Goal: Task Accomplishment & Management: Complete application form

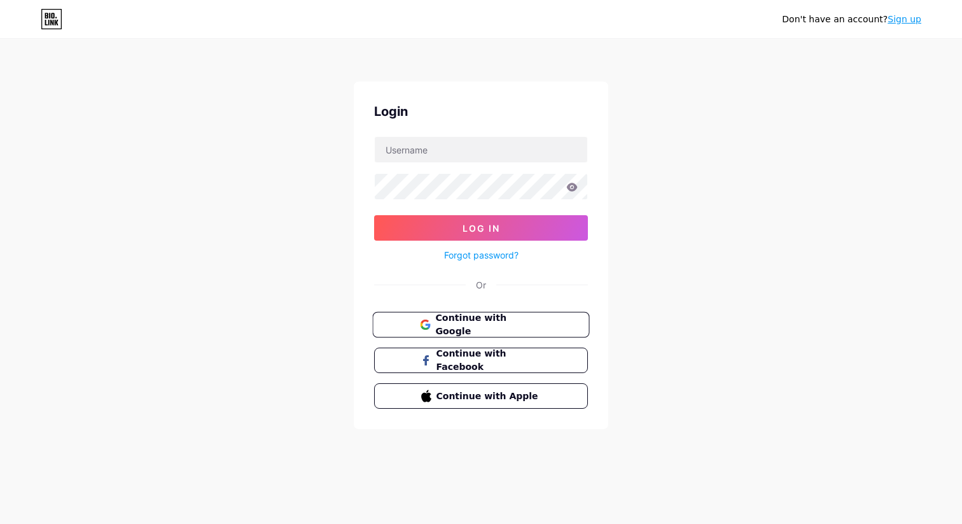
scroll to position [523, 0]
click at [470, 323] on span "Continue with Google" at bounding box center [488, 324] width 106 height 27
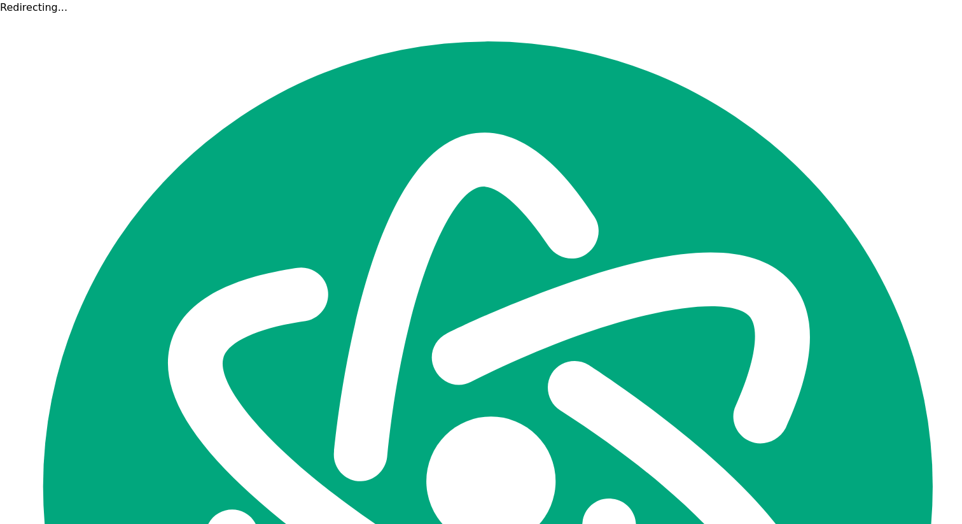
scroll to position [523, 0]
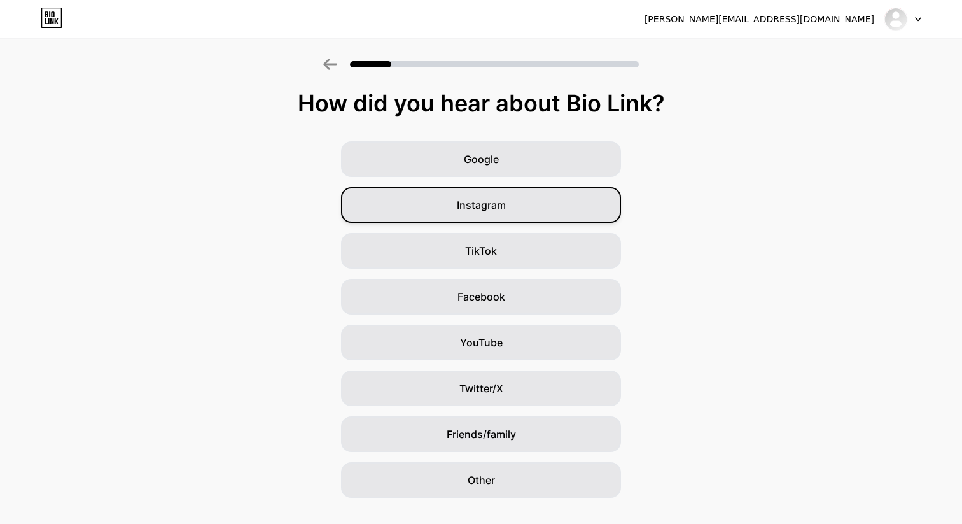
click at [546, 217] on div "Instagram" at bounding box center [481, 205] width 280 height 36
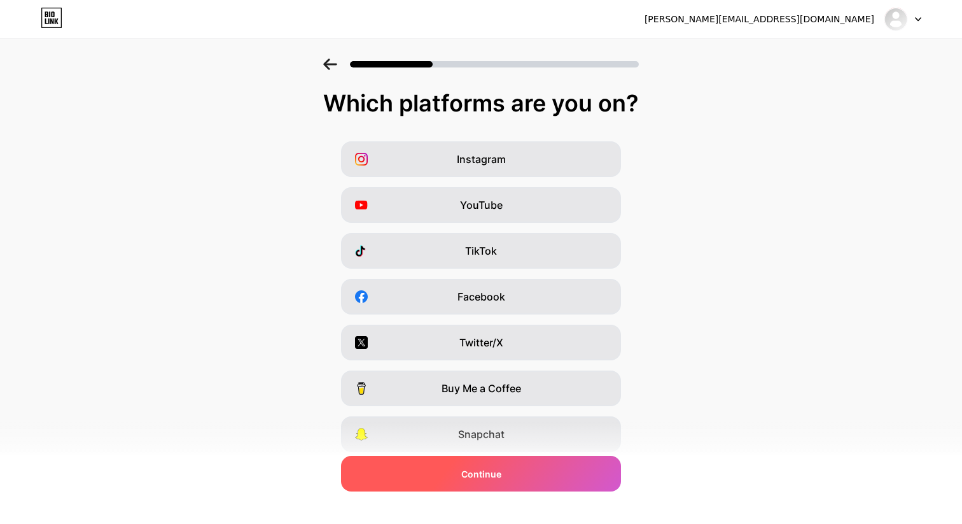
click at [520, 471] on div "Continue" at bounding box center [481, 474] width 280 height 36
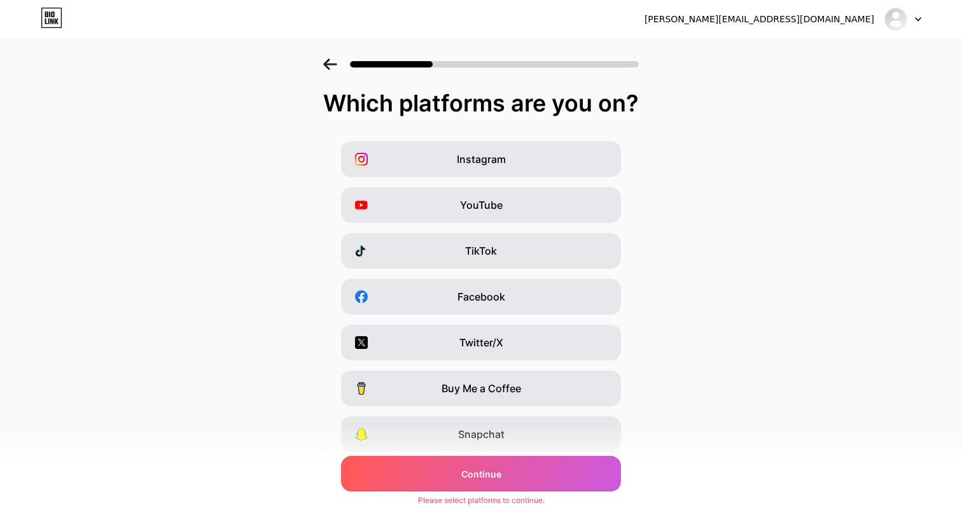
click at [543, 182] on div "Instagram YouTube TikTok Facebook Twitter/X Buy Me a Coffee Snapchat I have a w…" at bounding box center [481, 319] width 950 height 356
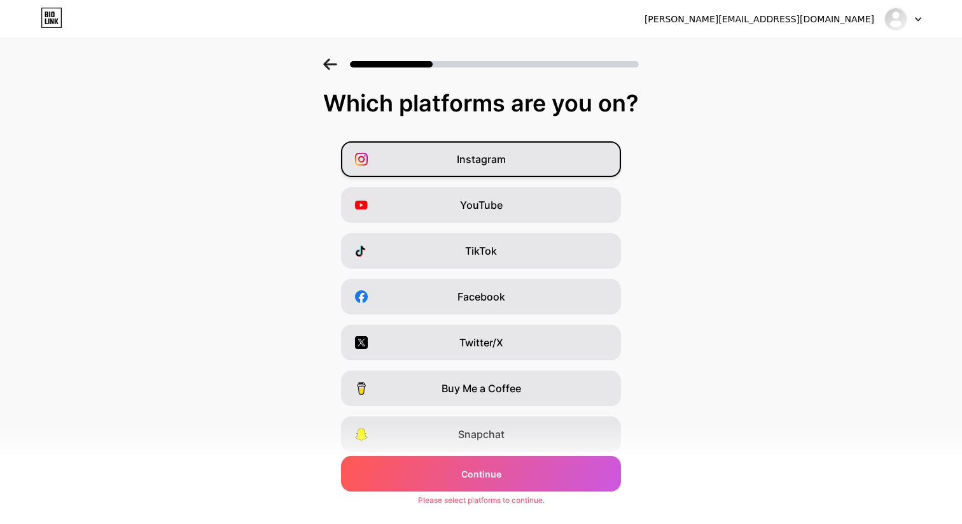
click at [543, 160] on div "Instagram" at bounding box center [481, 159] width 280 height 36
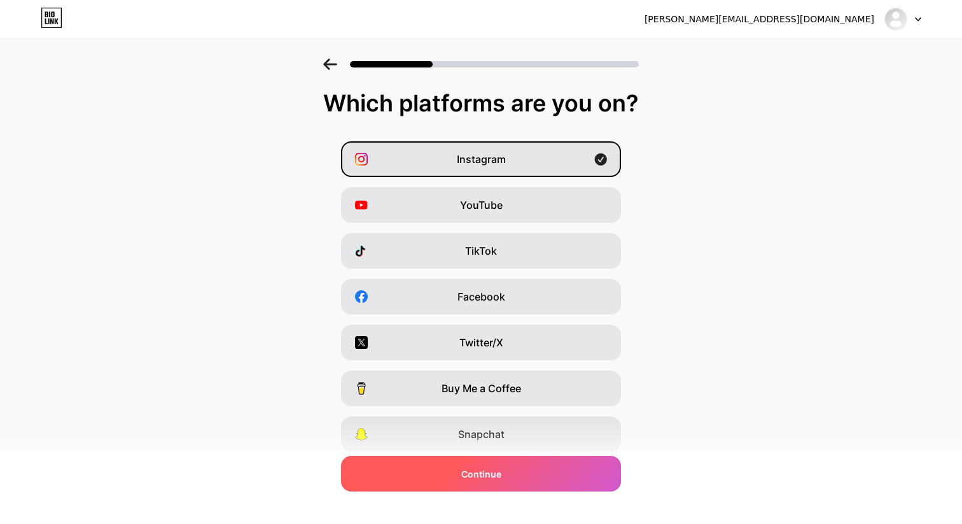
click at [540, 463] on div "Continue" at bounding box center [481, 474] width 280 height 36
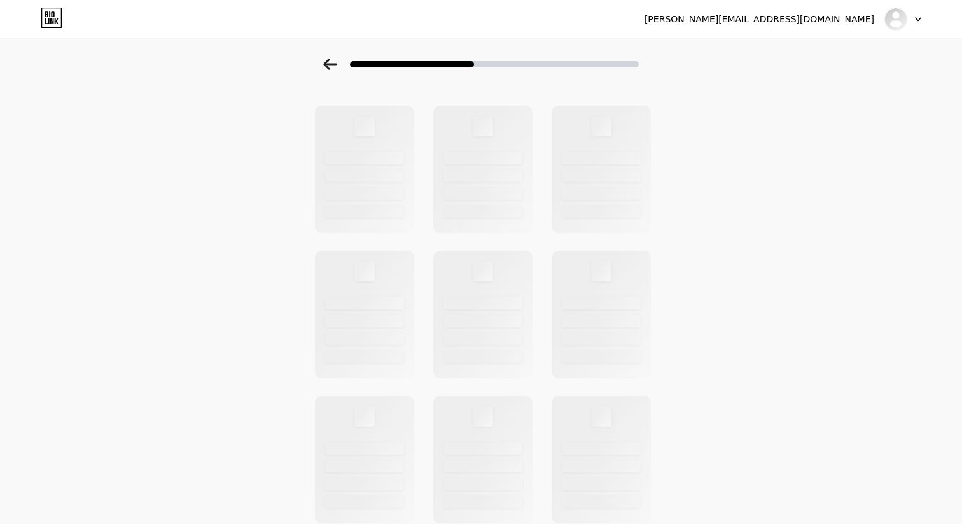
scroll to position [39, 0]
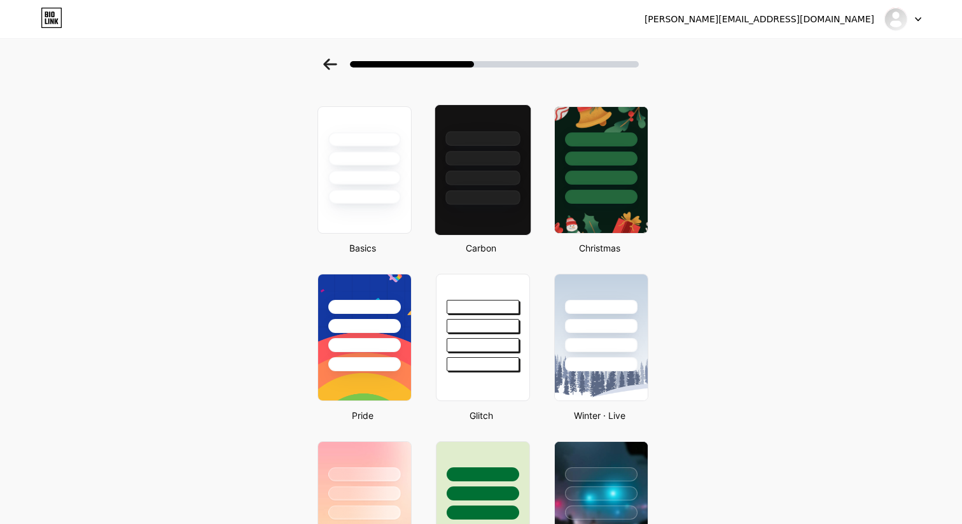
click at [446, 200] on div at bounding box center [483, 197] width 74 height 15
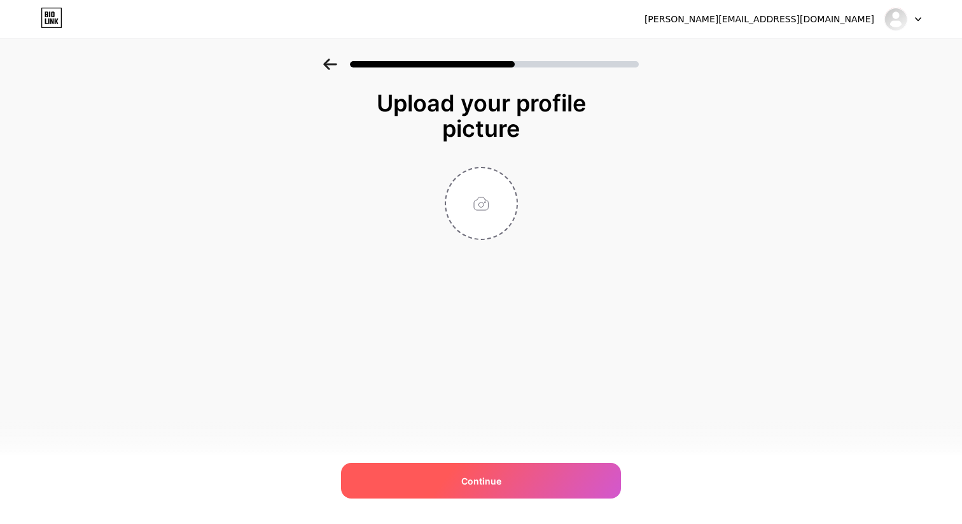
click at [514, 487] on div "Continue" at bounding box center [481, 481] width 280 height 36
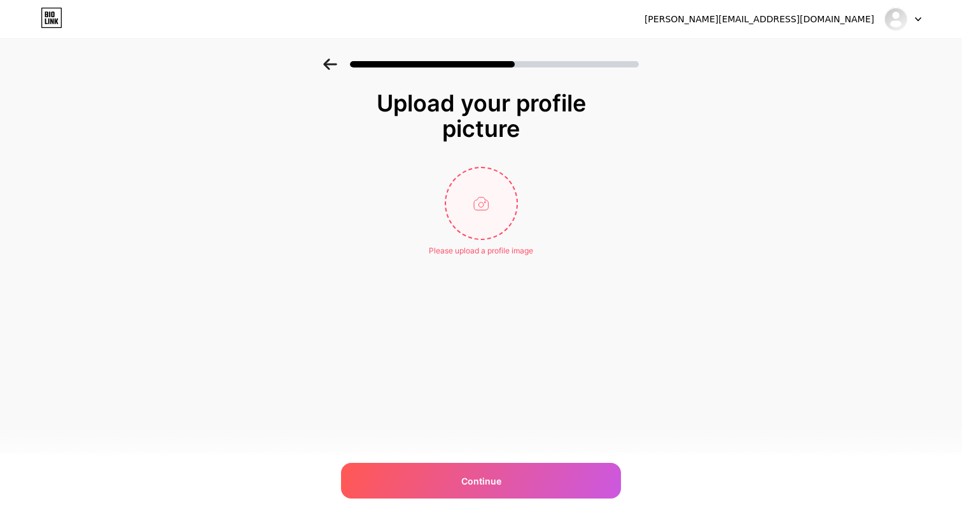
click at [479, 236] on input "file" at bounding box center [481, 203] width 71 height 71
click at [482, 215] on input "file" at bounding box center [481, 203] width 71 height 71
type input "C:\fakepath\IMG_4454.PNG"
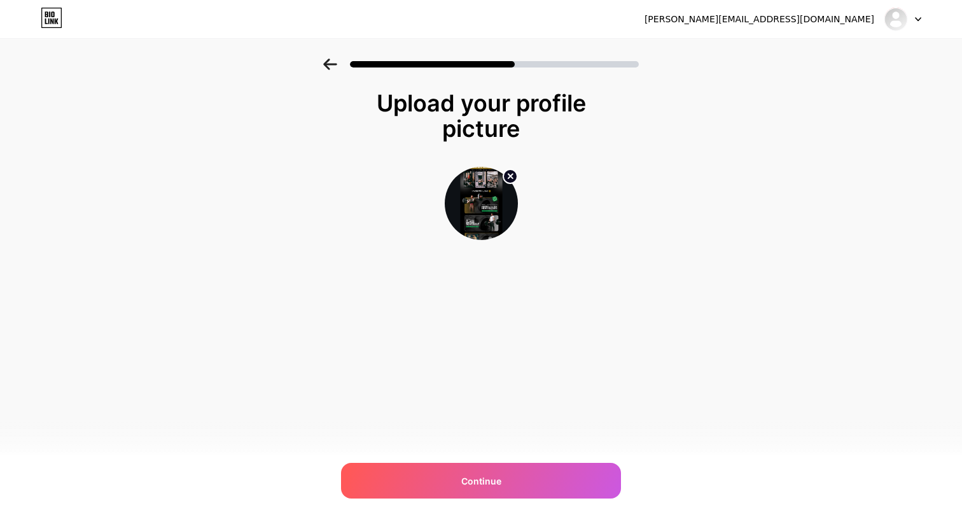
click at [550, 507] on div "flory.model@gmail.com Logout Link Copied Upload your profile picture Continue" at bounding box center [481, 262] width 962 height 524
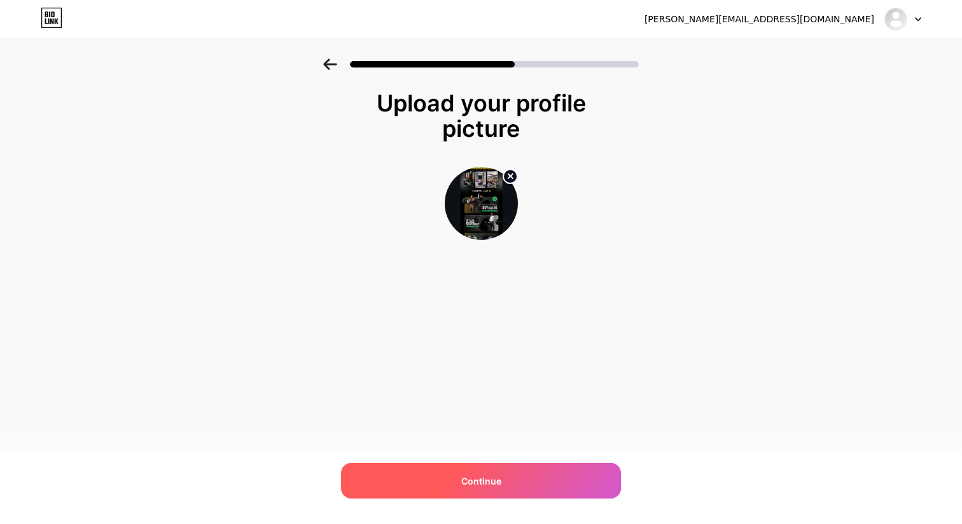
click at [550, 486] on div "Continue" at bounding box center [481, 481] width 280 height 36
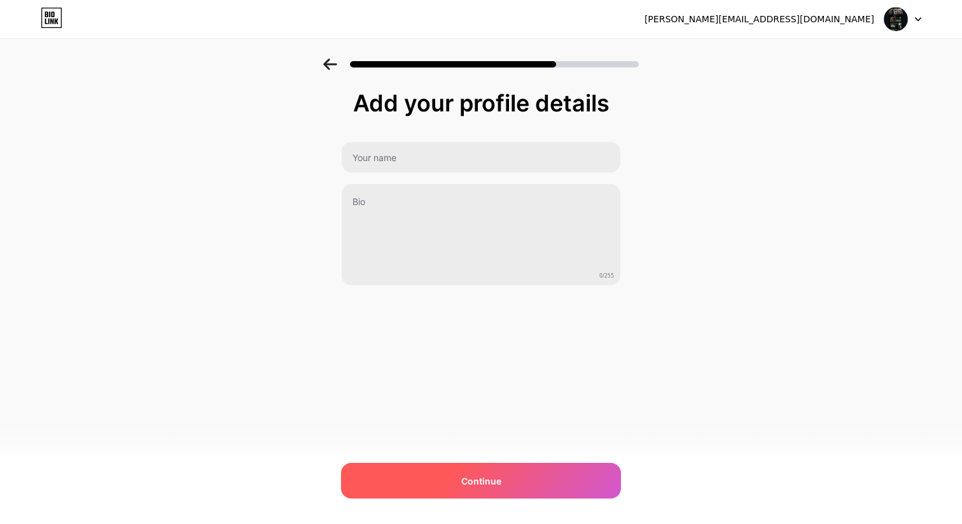
click at [523, 470] on div "Continue" at bounding box center [481, 481] width 280 height 36
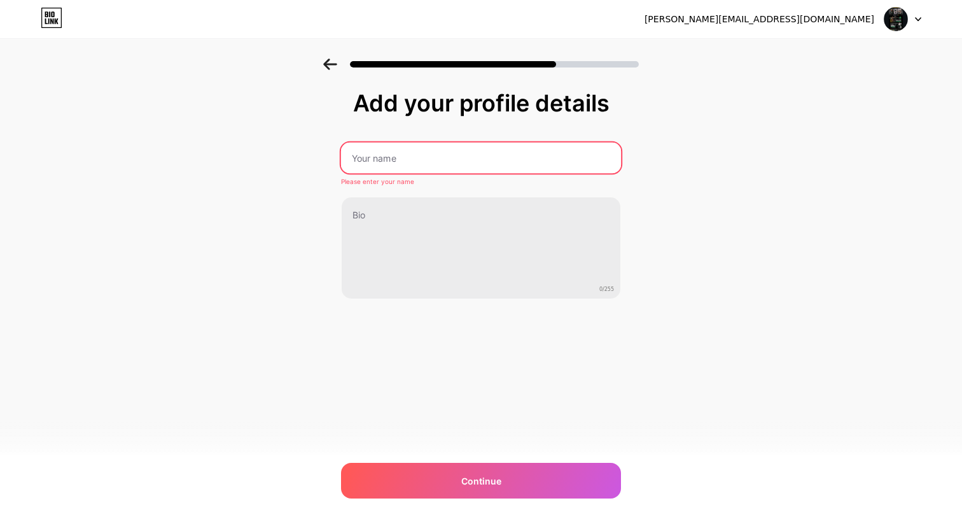
click at [460, 150] on input "text" at bounding box center [481, 158] width 280 height 31
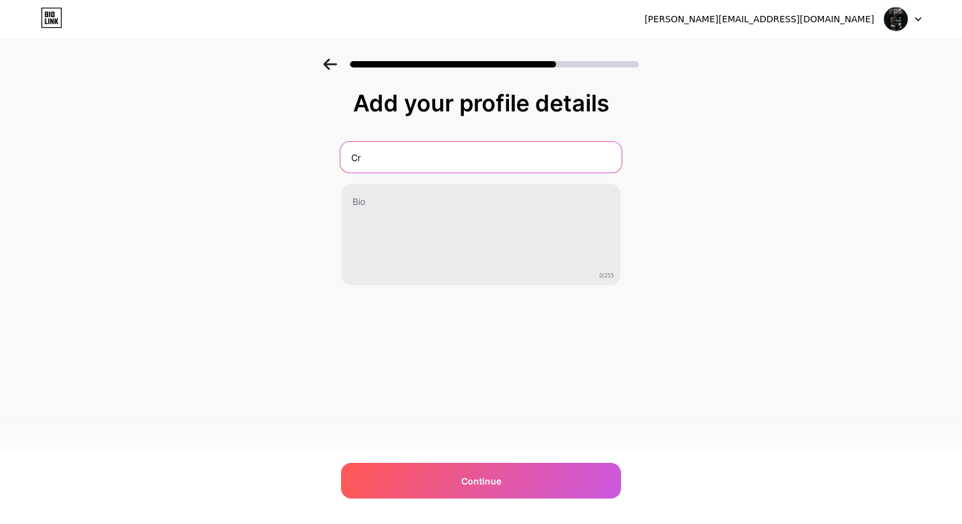
type input "C"
type input "Bullams"
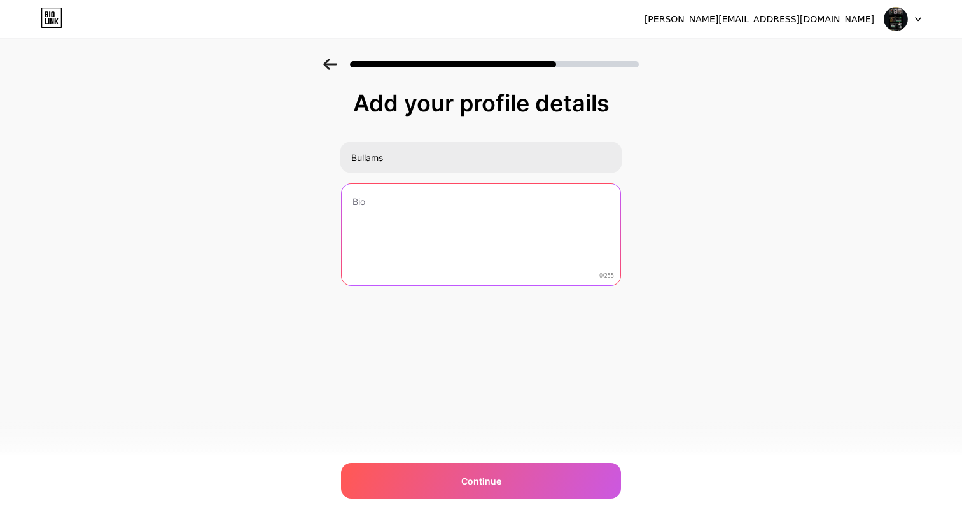
click at [465, 213] on textarea at bounding box center [481, 235] width 279 height 102
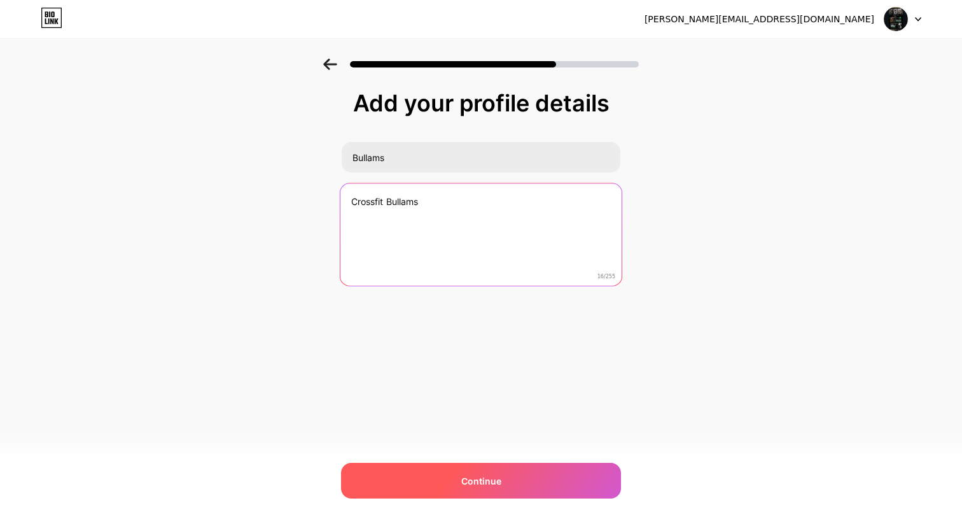
type textarea "Crossfit Bullams"
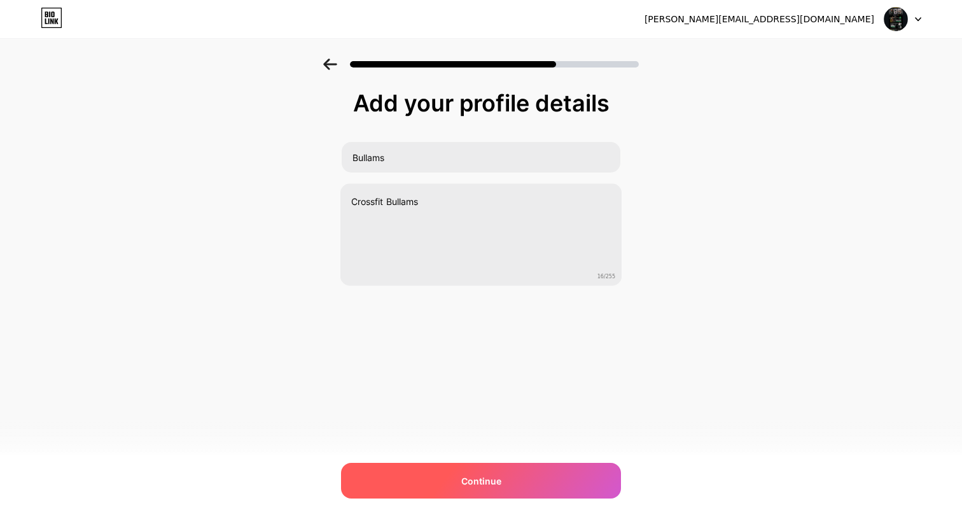
click at [462, 494] on div "Continue" at bounding box center [481, 481] width 280 height 36
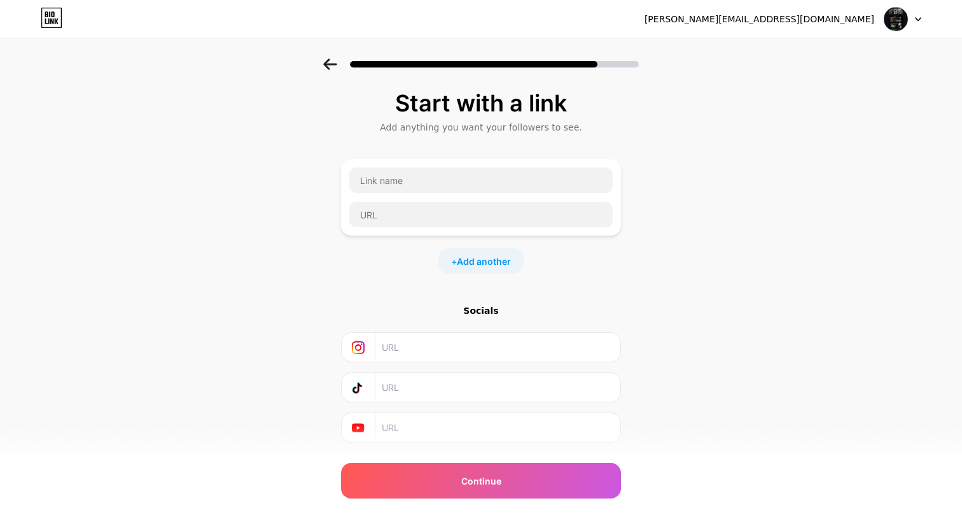
click at [327, 62] on icon at bounding box center [330, 64] width 14 height 11
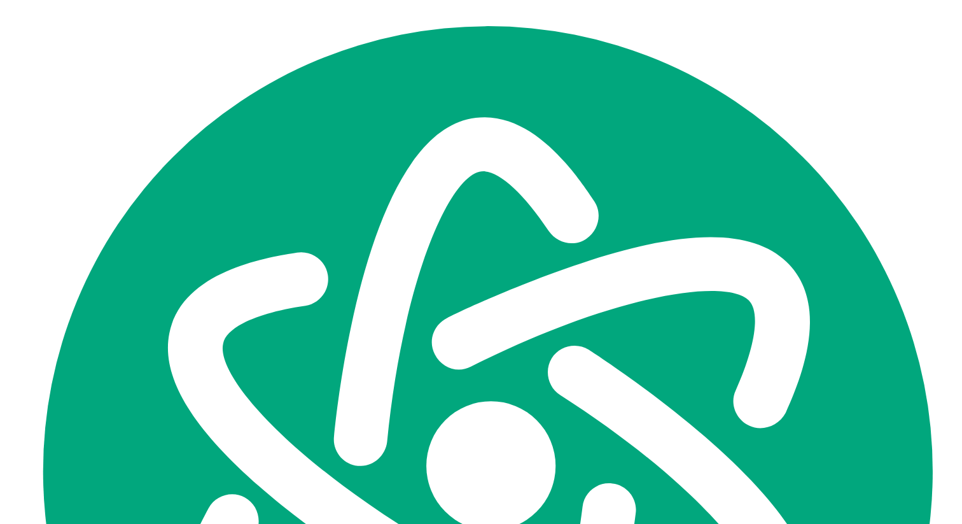
scroll to position [523, 0]
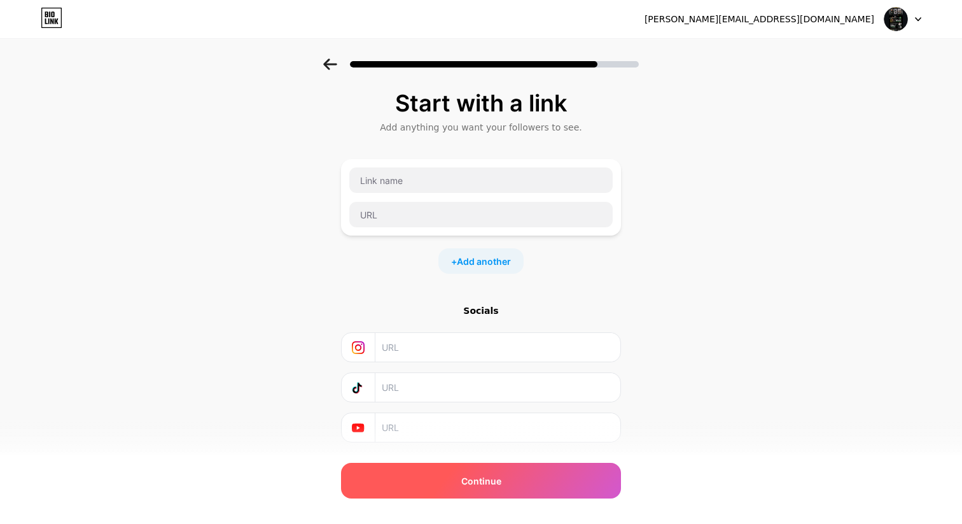
click at [450, 470] on div "Continue" at bounding box center [481, 481] width 280 height 36
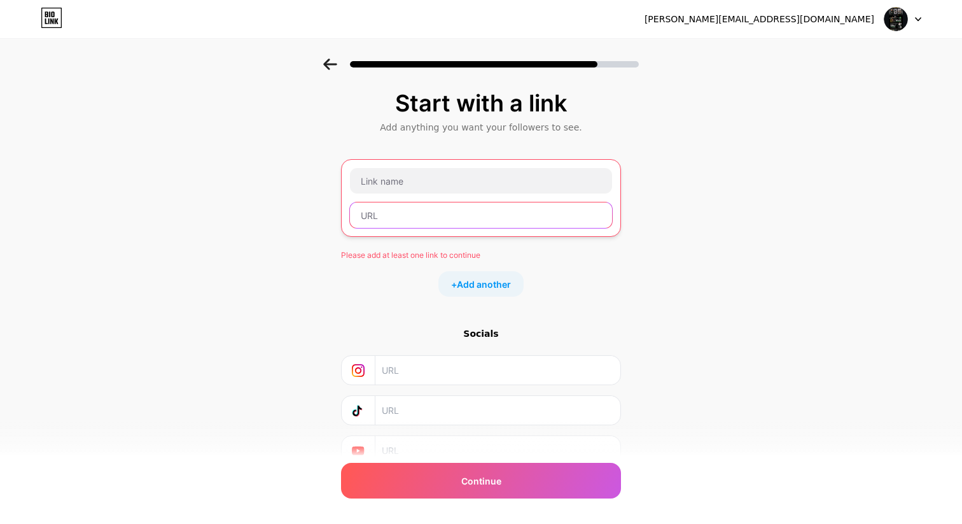
click at [475, 211] on input "text" at bounding box center [481, 214] width 262 height 25
click at [59, 11] on icon at bounding box center [52, 18] width 22 height 20
